Goal: Entertainment & Leisure: Consume media (video, audio)

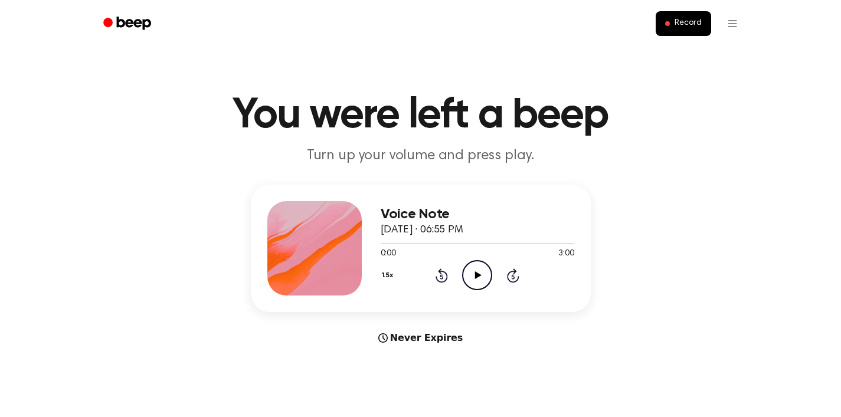
click at [477, 276] on icon at bounding box center [478, 275] width 6 height 8
click at [392, 241] on div at bounding box center [476, 242] width 193 height 9
click at [404, 241] on div at bounding box center [476, 242] width 193 height 9
click at [416, 242] on div at bounding box center [476, 242] width 193 height 9
click at [434, 242] on div at bounding box center [476, 242] width 193 height 9
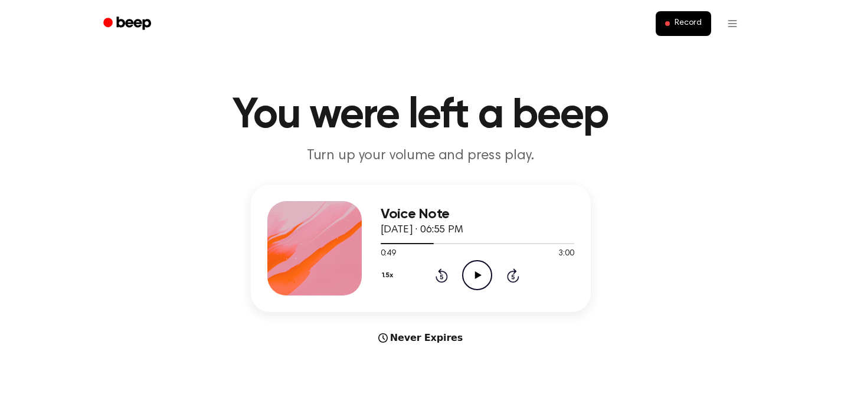
click at [481, 274] on icon "Play Audio" at bounding box center [477, 275] width 30 height 30
click at [450, 241] on div at bounding box center [476, 242] width 193 height 9
click at [478, 242] on div at bounding box center [476, 242] width 193 height 9
click at [502, 243] on div at bounding box center [476, 243] width 193 height 1
click at [519, 242] on div at bounding box center [476, 242] width 193 height 9
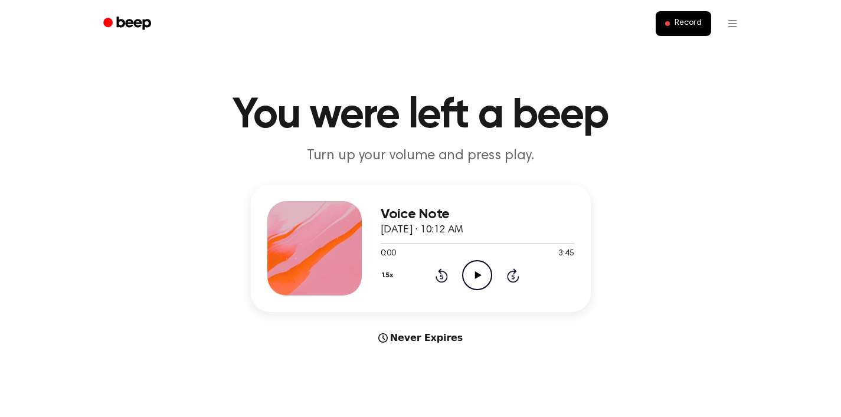
click at [477, 270] on icon "Play Audio" at bounding box center [477, 275] width 30 height 30
click at [389, 274] on button "1.5x" at bounding box center [388, 275] width 17 height 20
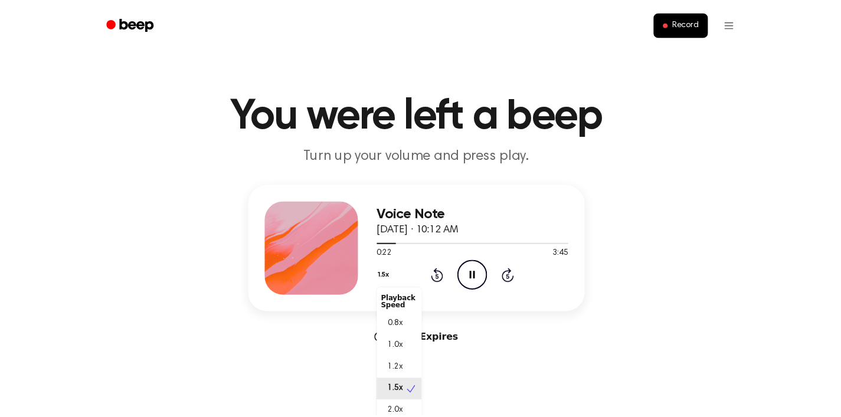
scroll to position [5, 0]
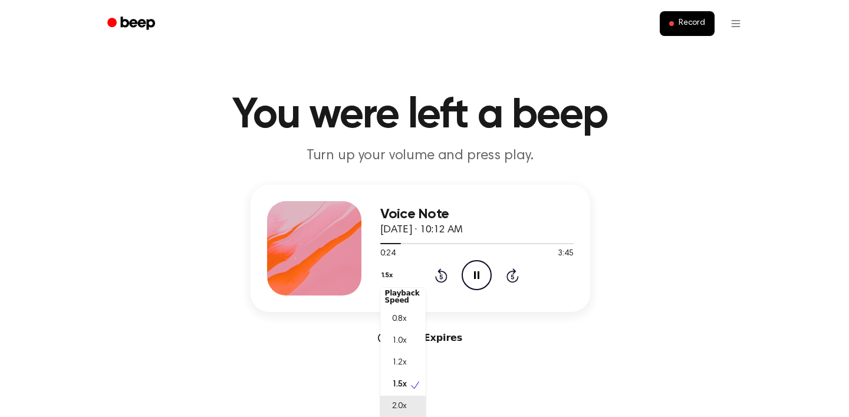
click at [411, 402] on div "2.0x" at bounding box center [402, 407] width 45 height 22
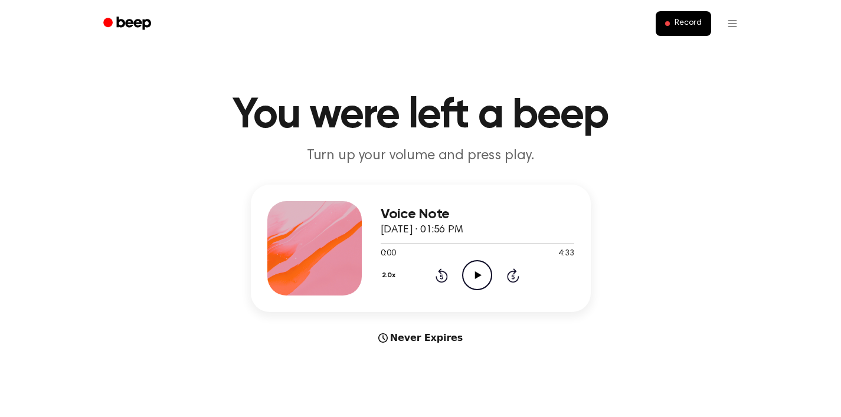
click at [473, 277] on icon "Play Audio" at bounding box center [477, 275] width 30 height 30
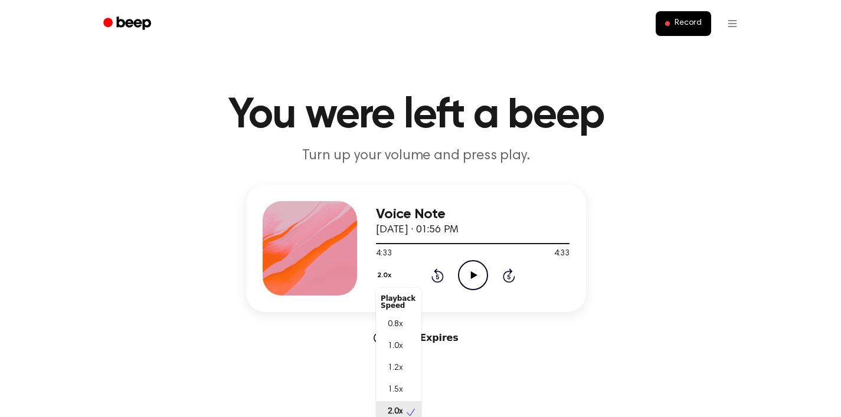
click at [389, 281] on button "2.0x" at bounding box center [385, 275] width 19 height 20
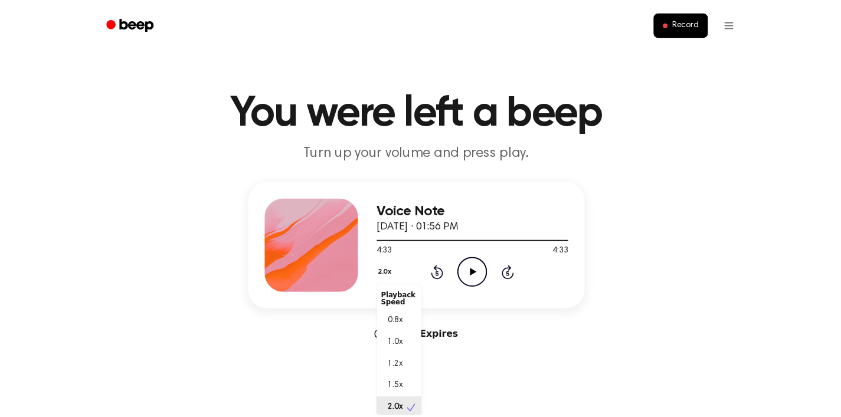
scroll to position [3, 0]
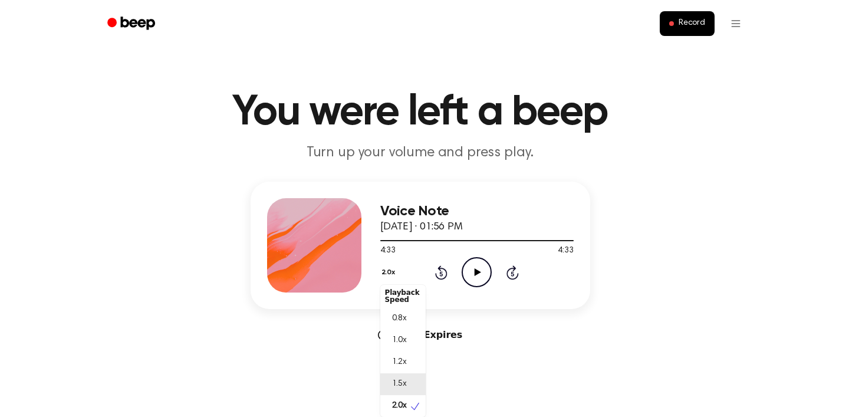
click at [408, 385] on div "1.5x" at bounding box center [402, 384] width 45 height 22
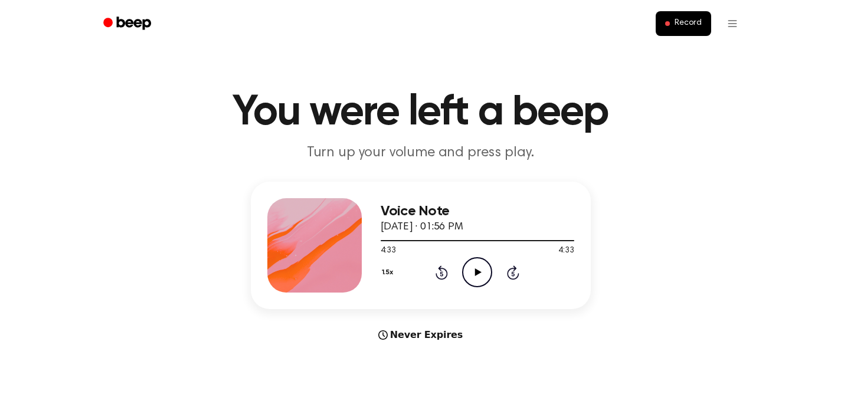
click at [481, 271] on icon "Play Audio" at bounding box center [477, 272] width 30 height 30
click at [415, 241] on div at bounding box center [476, 240] width 193 height 1
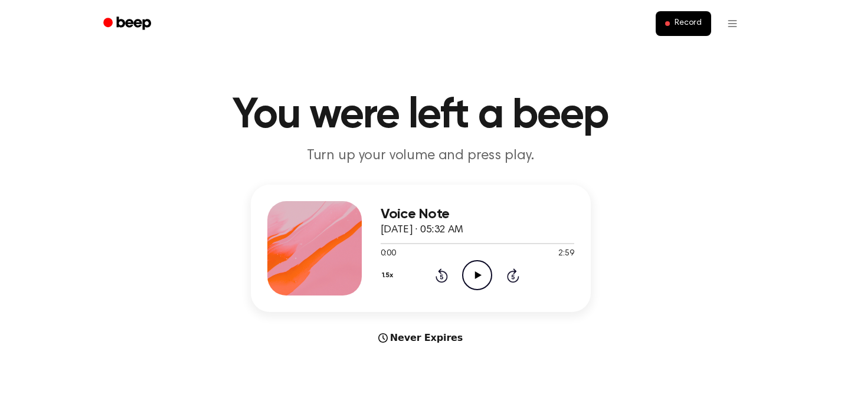
click at [479, 277] on icon "Play Audio" at bounding box center [477, 275] width 30 height 30
click at [392, 243] on div at bounding box center [476, 243] width 193 height 1
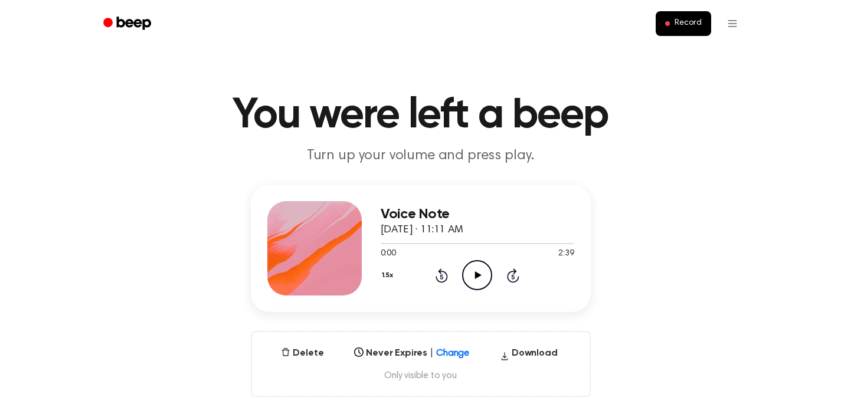
click at [485, 286] on icon "Play Audio" at bounding box center [477, 275] width 30 height 30
click at [483, 283] on icon "Pause Audio" at bounding box center [477, 275] width 30 height 30
